Goal: Information Seeking & Learning: Learn about a topic

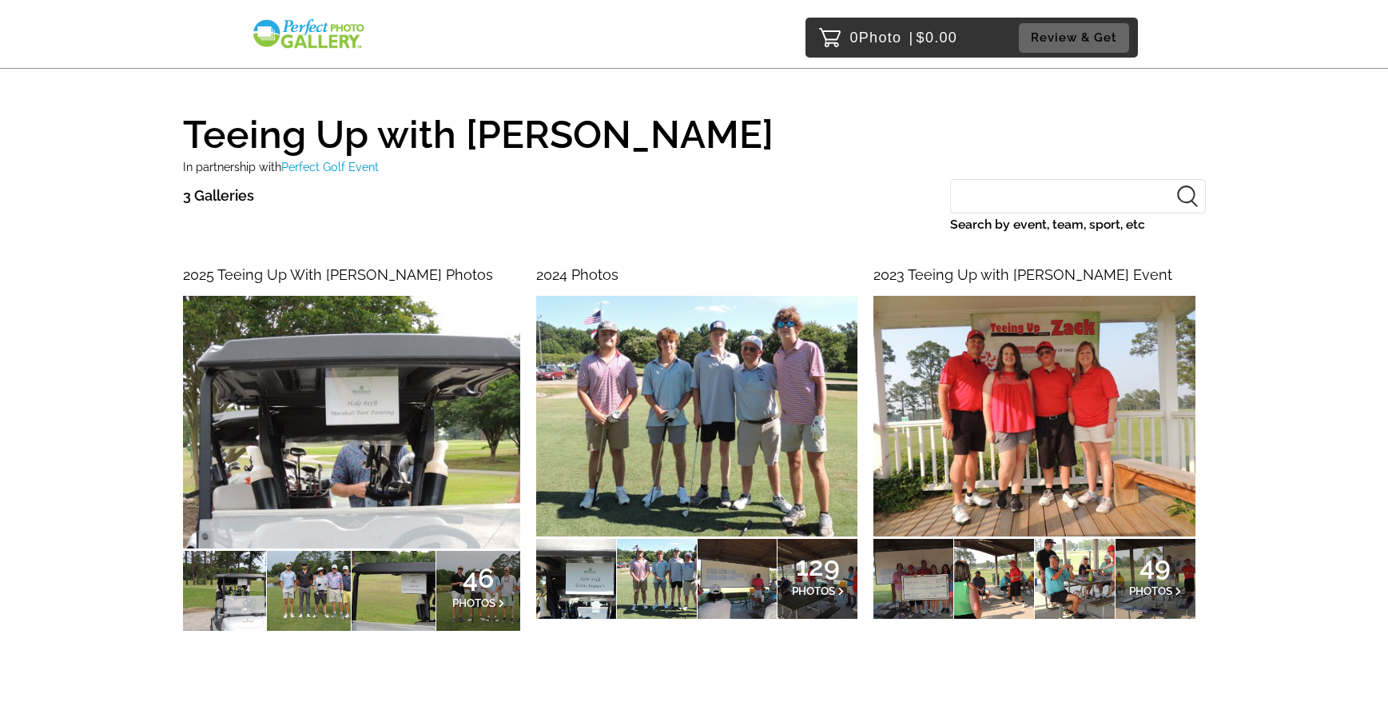
click at [978, 272] on span "2023 Teeing Up with Zack Event" at bounding box center [1022, 274] width 299 height 17
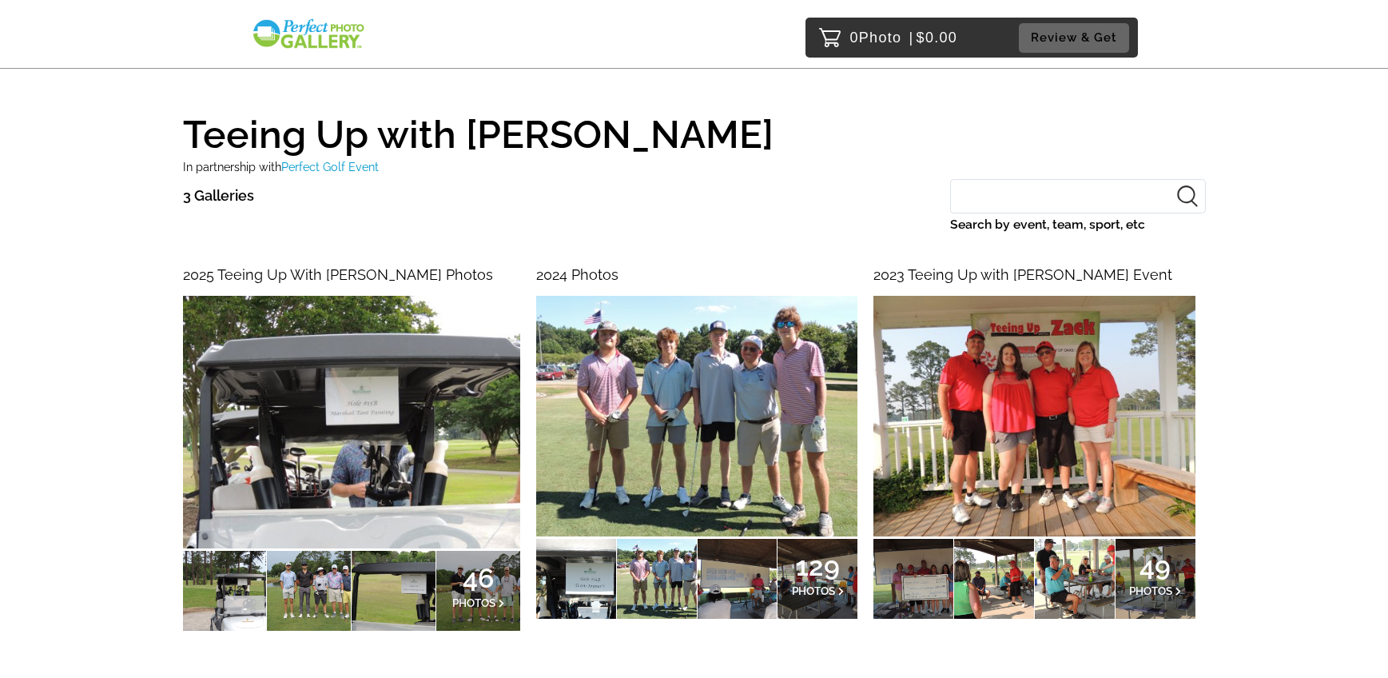
click at [591, 273] on span "2024 Photos" at bounding box center [577, 274] width 82 height 17
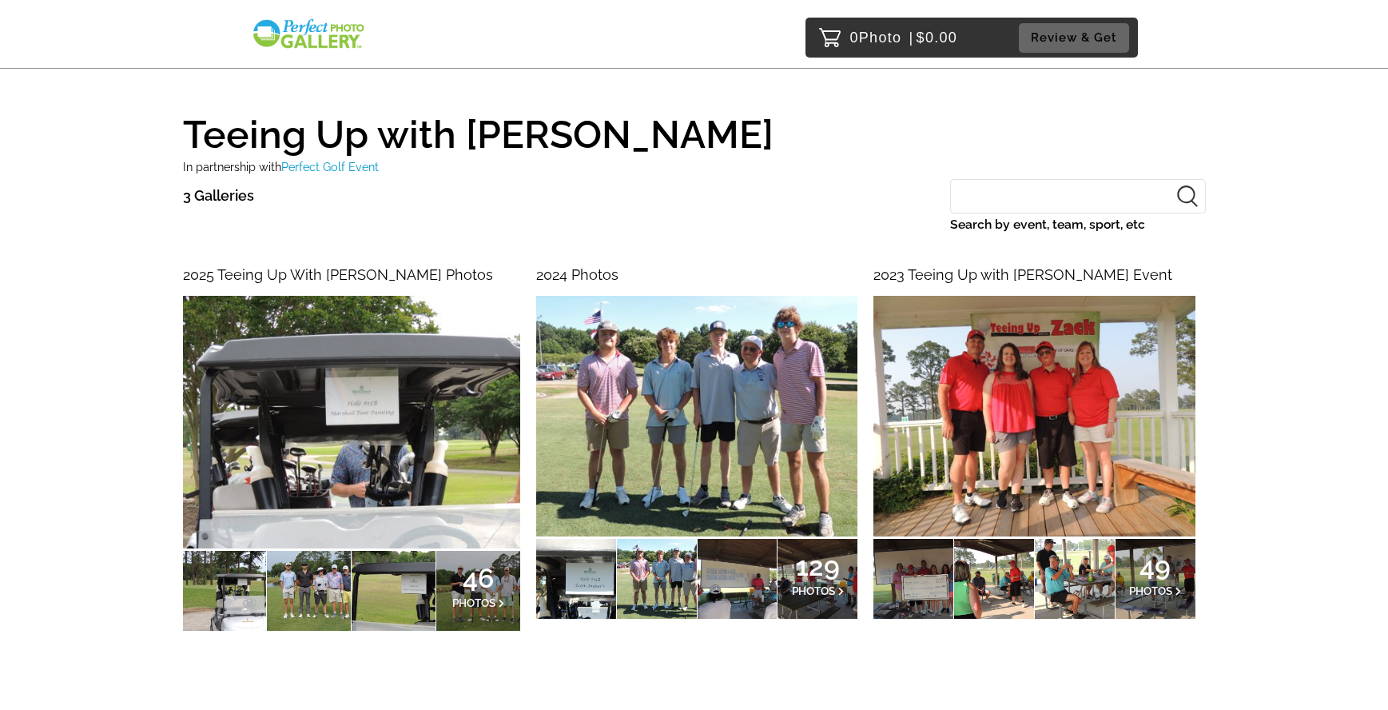
click at [1149, 570] on span "49" at bounding box center [1155, 566] width 53 height 10
click at [793, 581] on p "129 PHOTOS" at bounding box center [818, 578] width 53 height 34
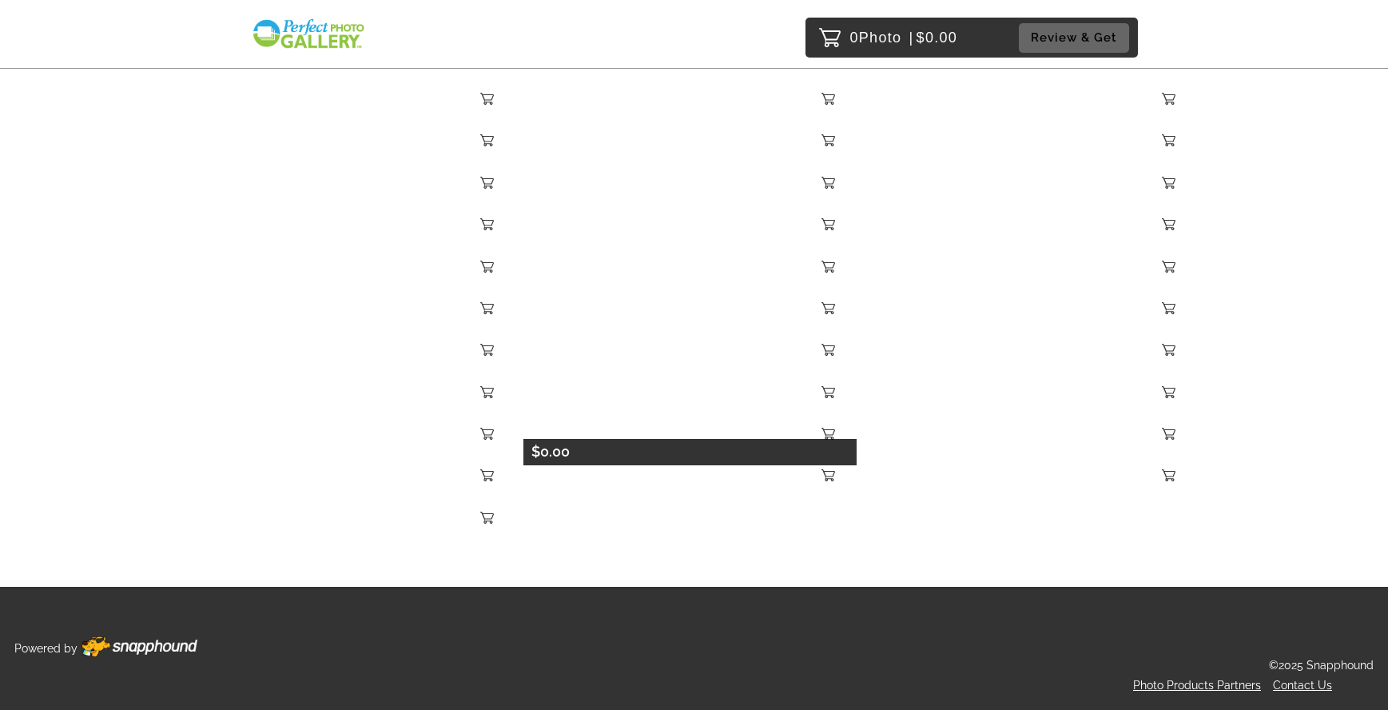
scroll to position [3987, 0]
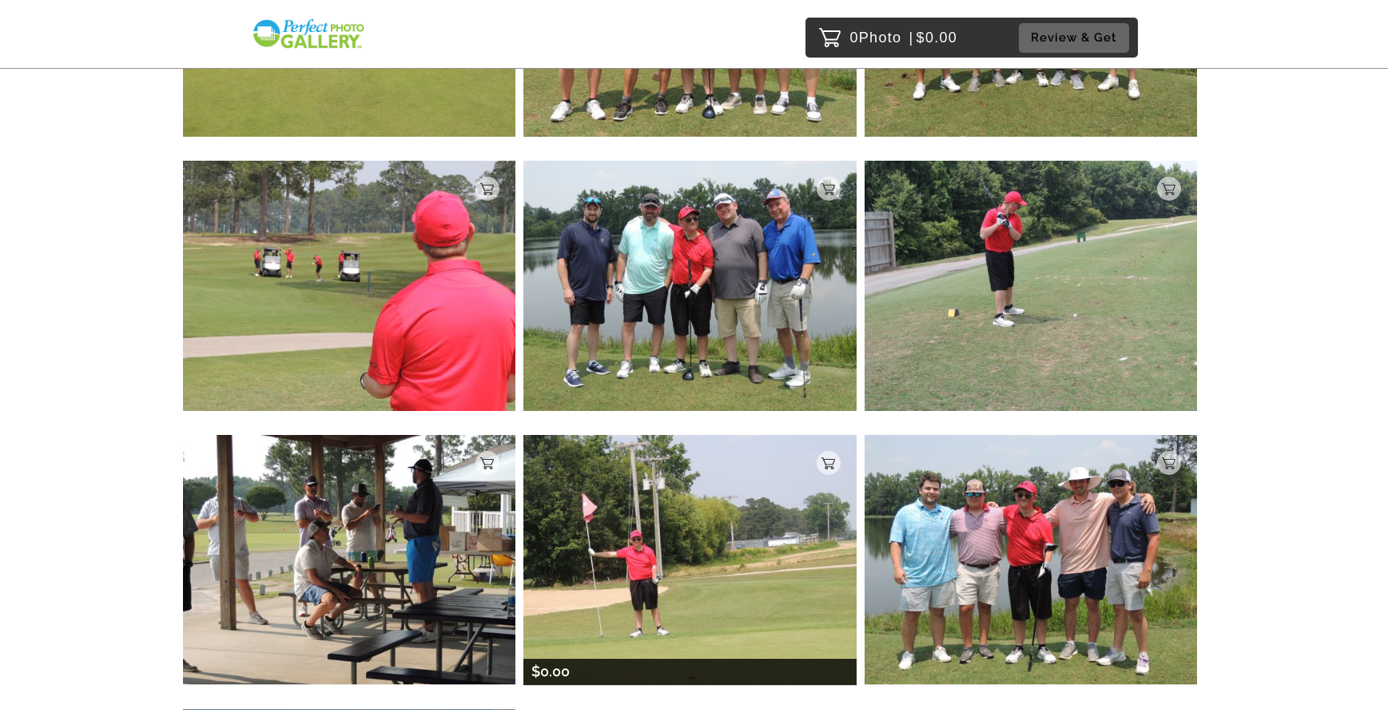
click at [678, 524] on img at bounding box center [689, 559] width 333 height 249
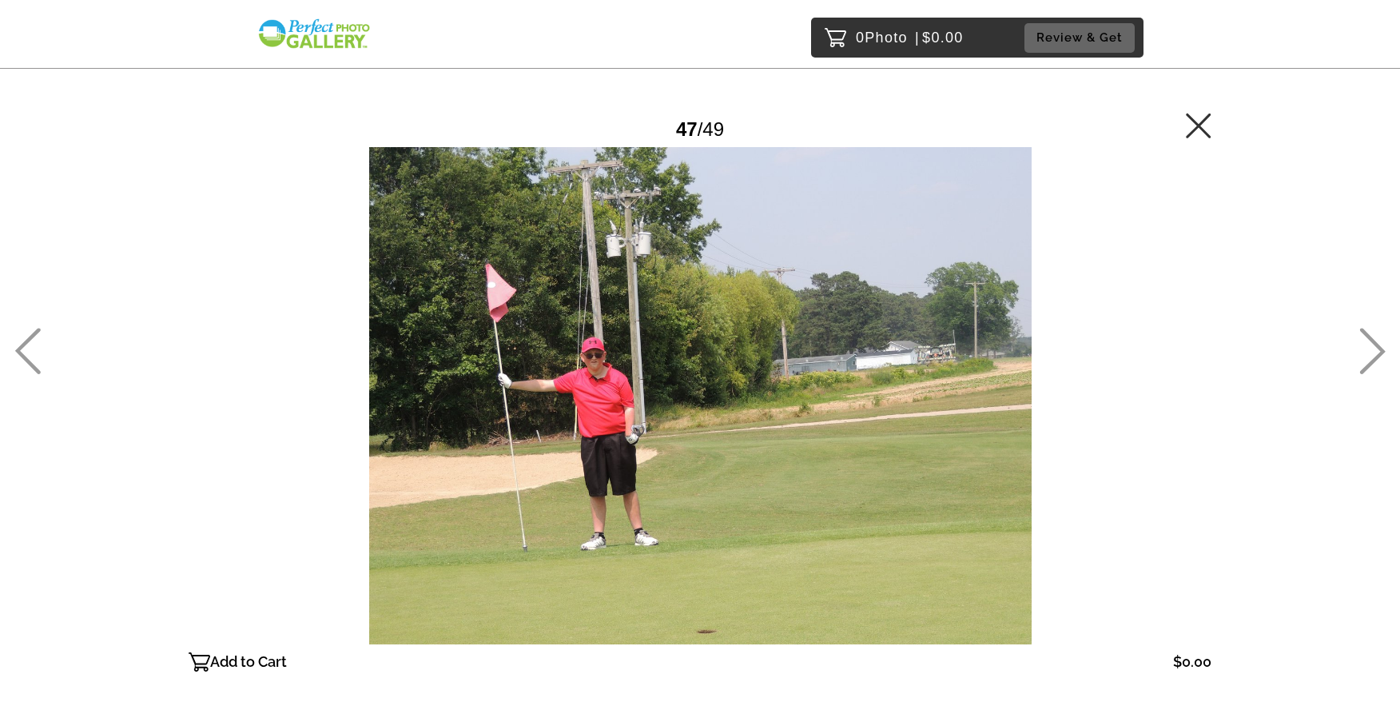
click at [1194, 125] on icon at bounding box center [1199, 126] width 26 height 26
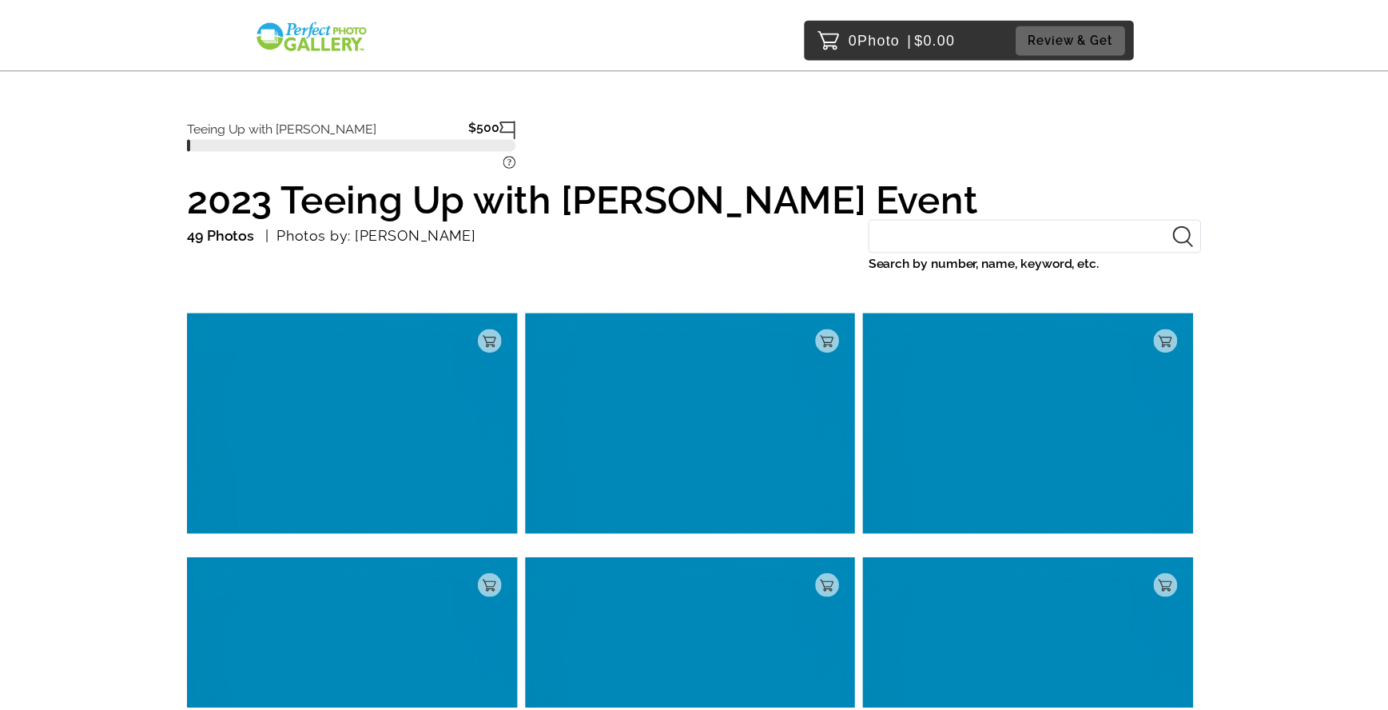
scroll to position [73, 0]
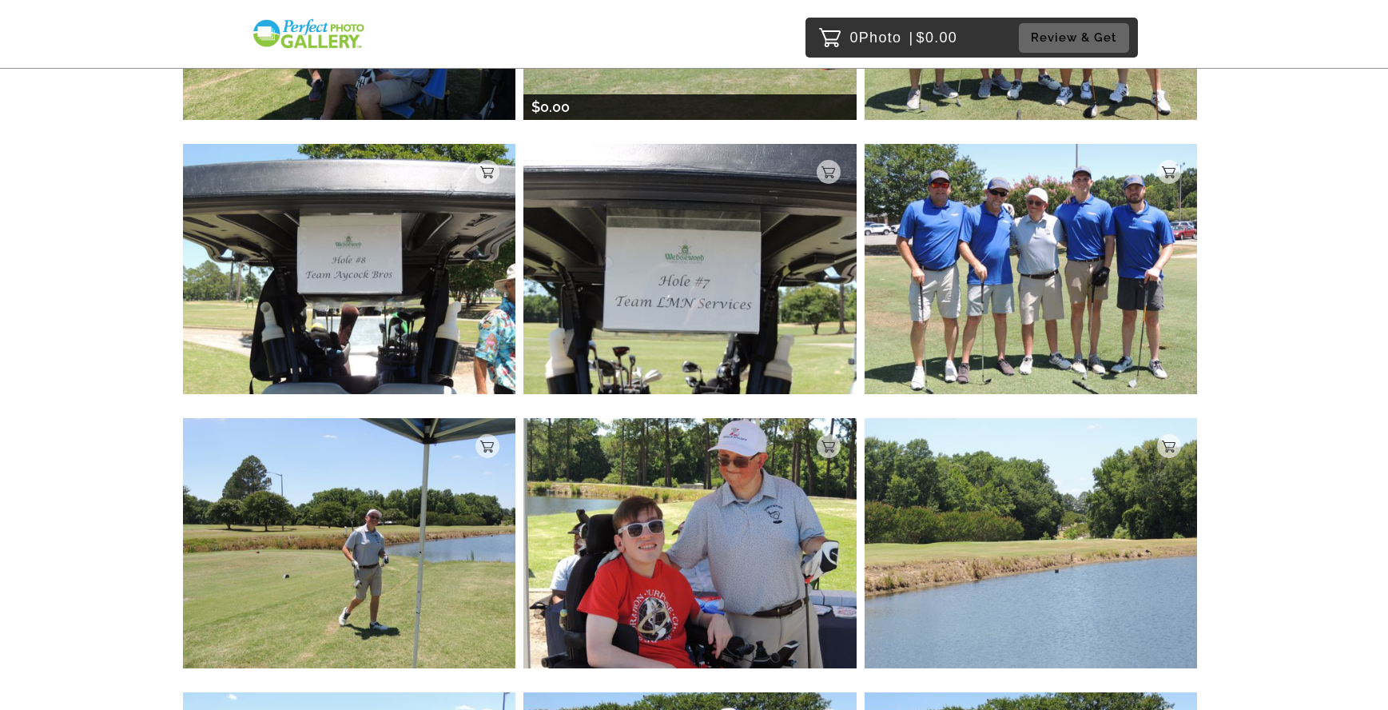
scroll to position [5682, 0]
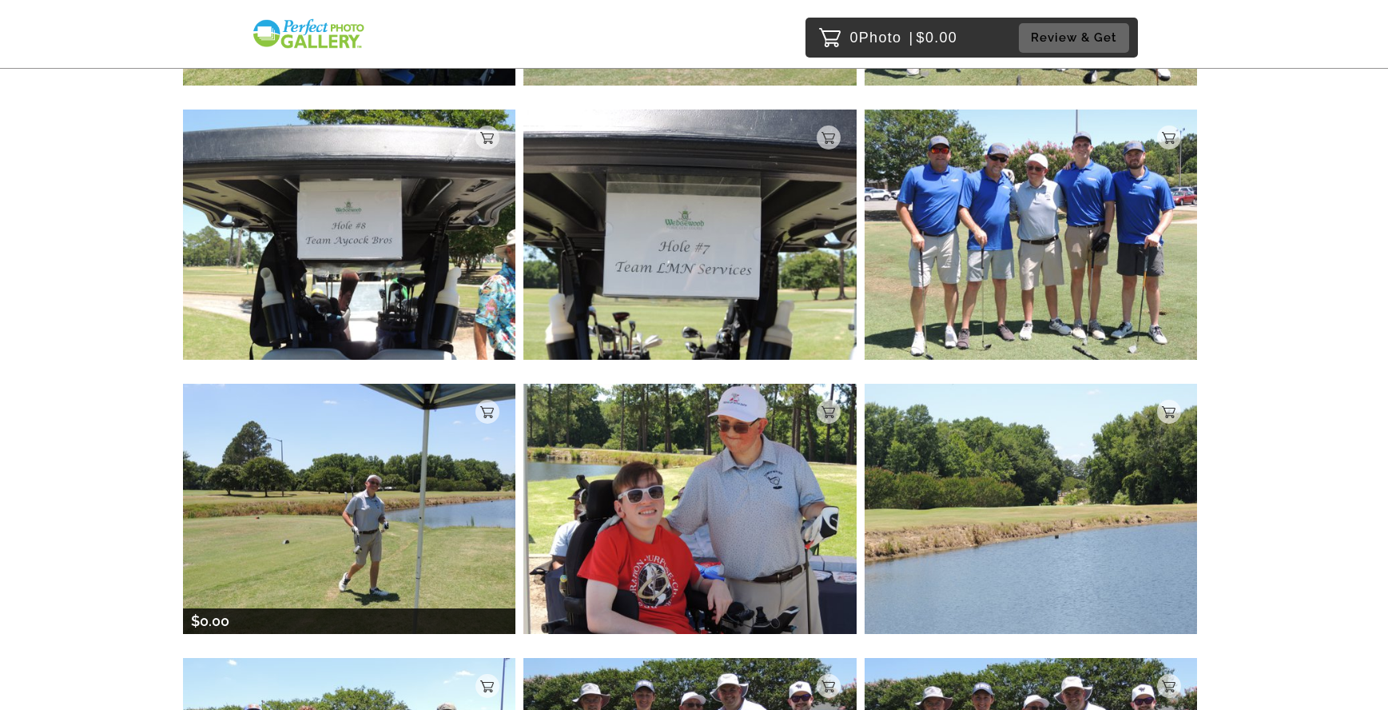
click at [451, 523] on img at bounding box center [349, 508] width 333 height 249
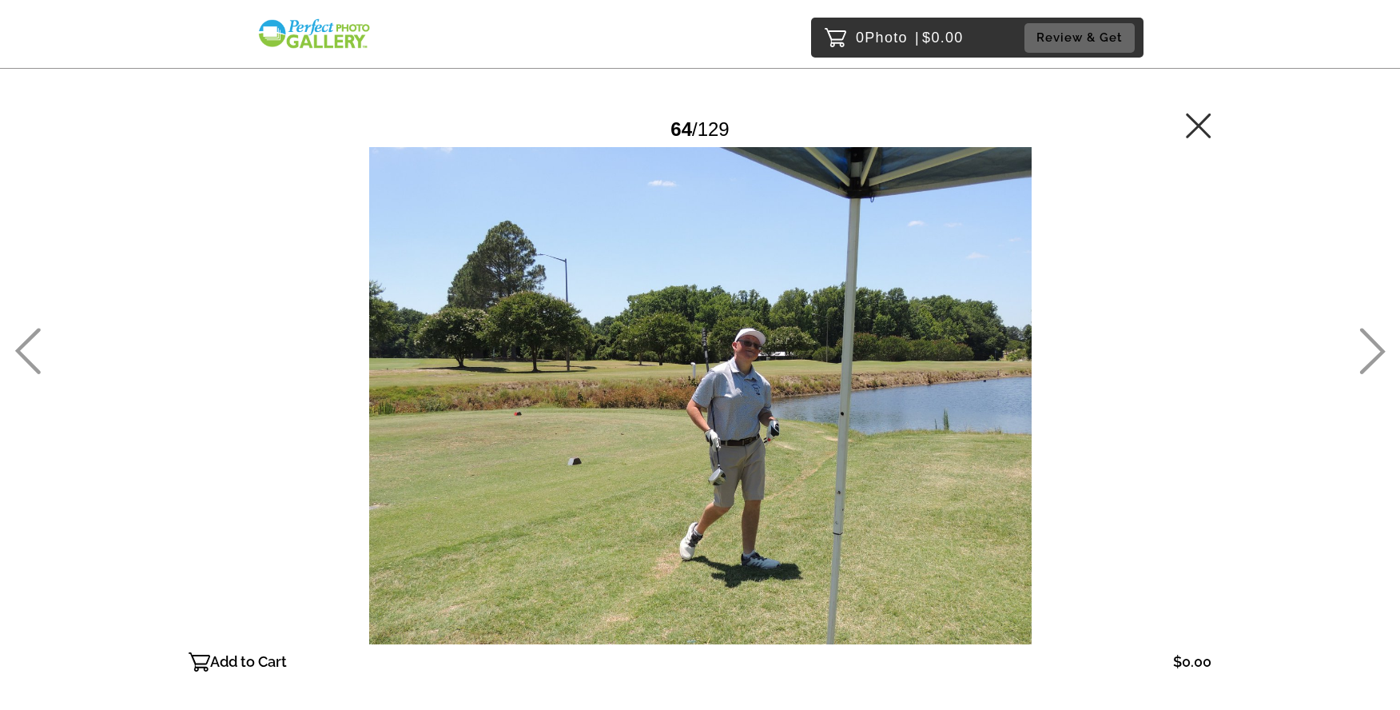
drag, startPoint x: 546, startPoint y: 238, endPoint x: 801, endPoint y: 469, distance: 343.9
drag, startPoint x: 520, startPoint y: 234, endPoint x: 865, endPoint y: 485, distance: 426.1
click at [865, 485] on div at bounding box center [700, 395] width 1023 height 497
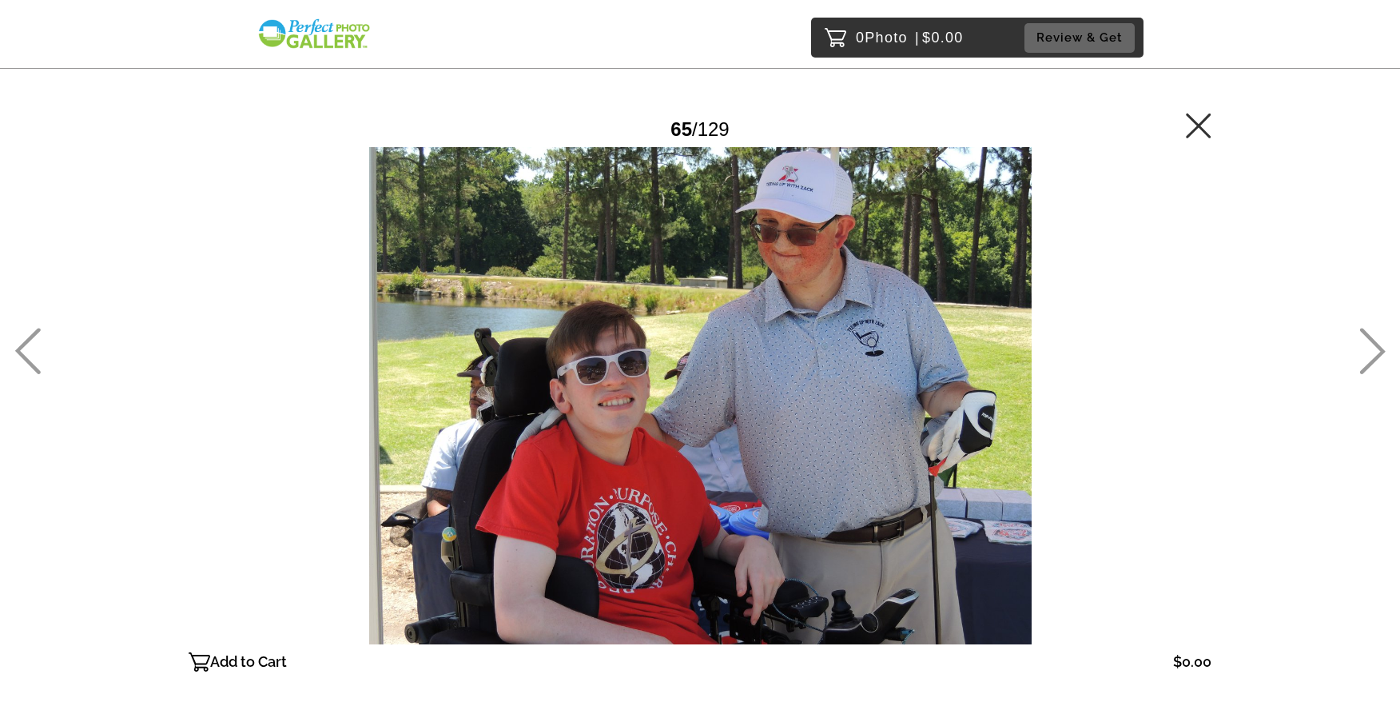
click at [26, 358] on icon at bounding box center [28, 351] width 26 height 46
